Goal: Transaction & Acquisition: Obtain resource

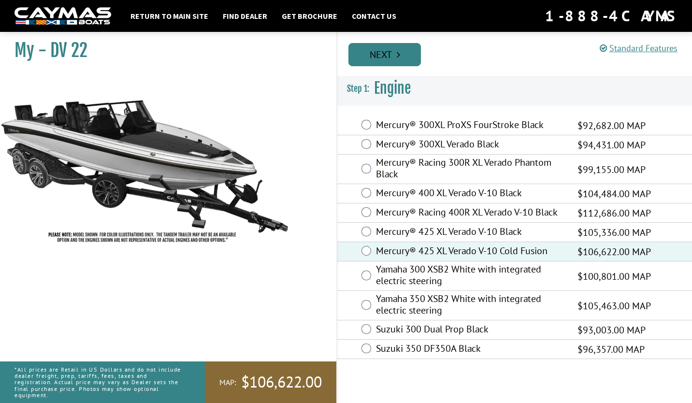
click at [392, 56] on link "Next" at bounding box center [384, 54] width 72 height 23
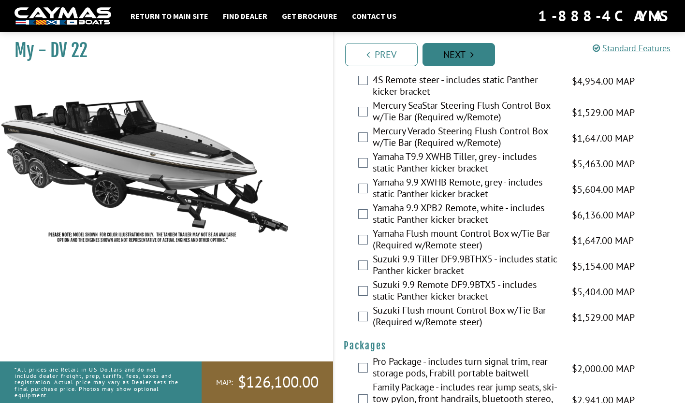
scroll to position [2628, 0]
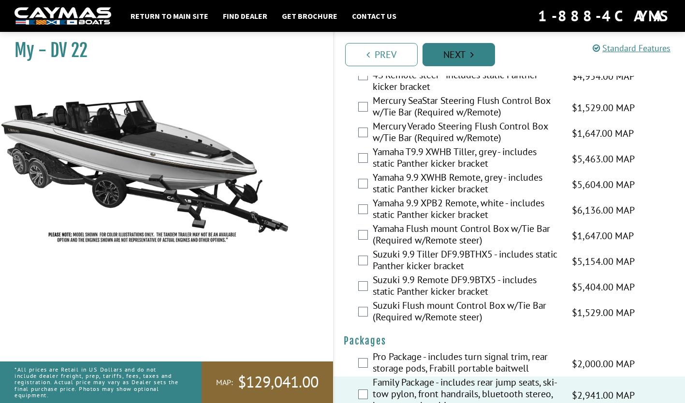
click at [473, 58] on icon "Pagination" at bounding box center [471, 55] width 3 height 10
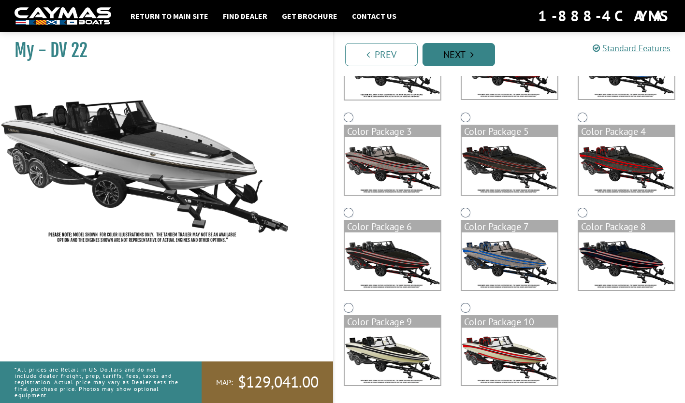
scroll to position [146, 0]
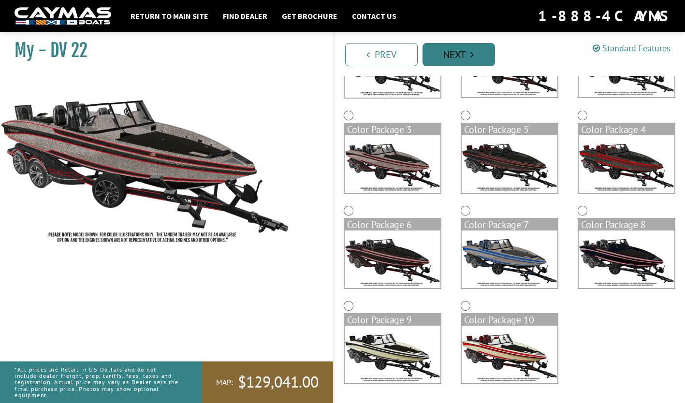
click at [470, 55] on icon "Pagination" at bounding box center [471, 55] width 3 height 10
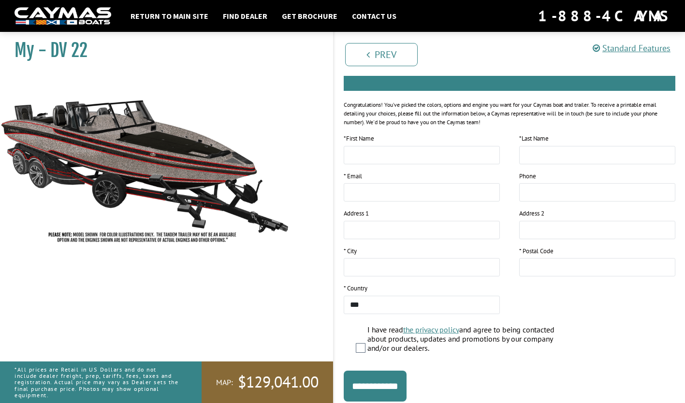
scroll to position [135, 0]
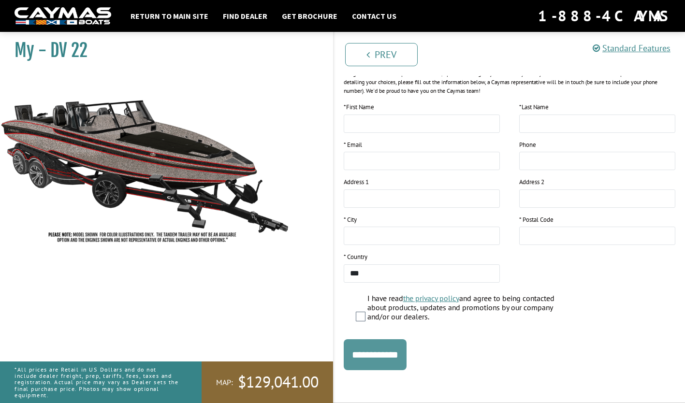
click at [392, 351] on input "**********" at bounding box center [375, 354] width 63 height 31
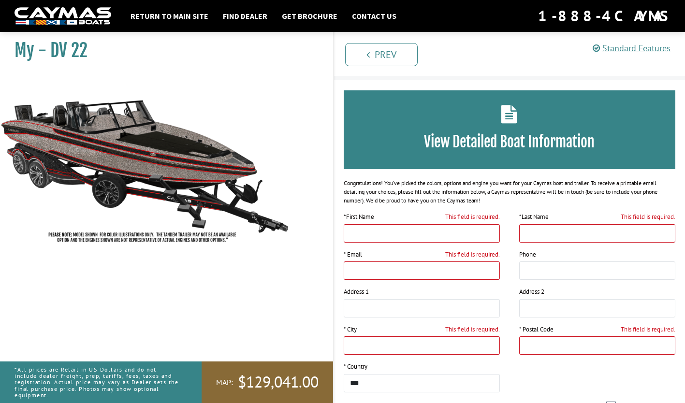
scroll to position [0, 0]
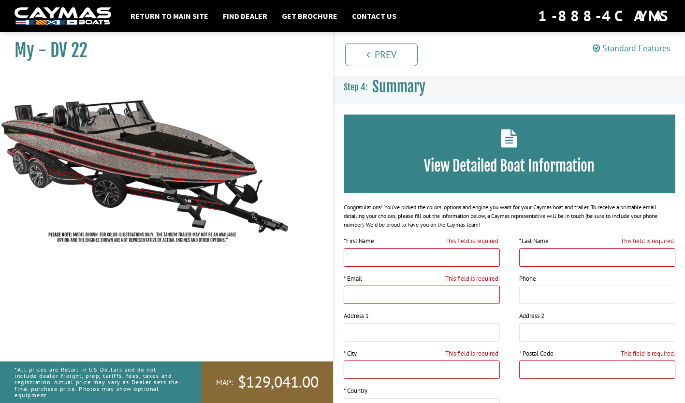
click at [202, 180] on img at bounding box center [145, 161] width 290 height 176
click at [313, 17] on link "Get Brochure" at bounding box center [309, 16] width 65 height 13
